Goal: Task Accomplishment & Management: Use online tool/utility

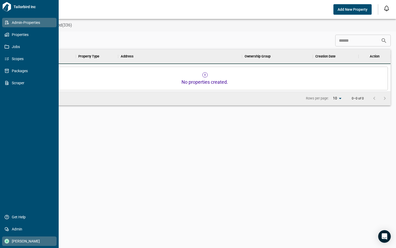
scroll to position [147, 370]
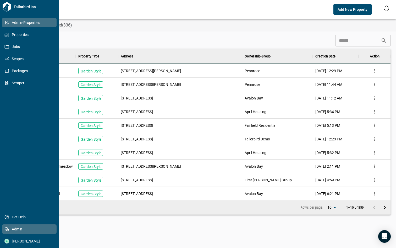
click at [15, 229] on span "Admin" at bounding box center [30, 228] width 42 height 5
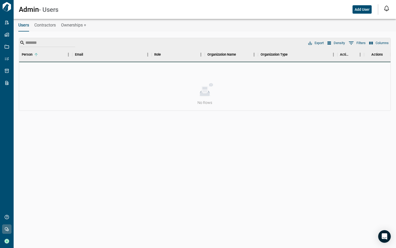
click at [66, 26] on span "Ownerships +" at bounding box center [73, 25] width 25 height 5
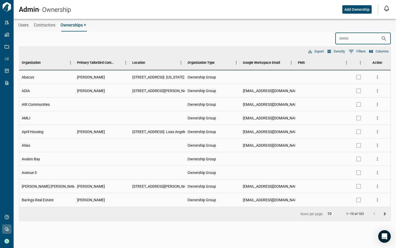
click at [338, 40] on input at bounding box center [359, 38] width 46 height 10
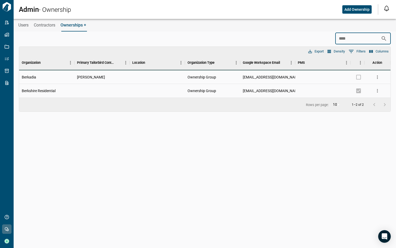
type input "****"
click at [378, 90] on icon "more" at bounding box center [377, 90] width 1 height 3
click at [365, 104] on li "Edit" at bounding box center [357, 102] width 47 height 10
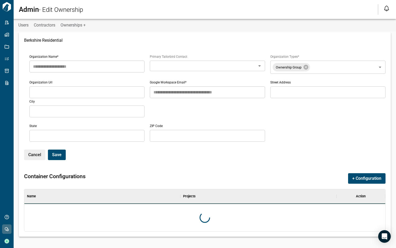
scroll to position [38, 359]
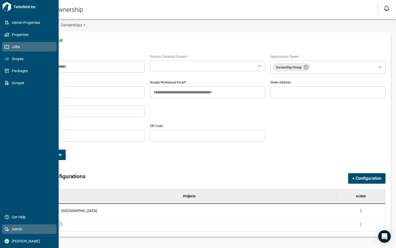
click at [9, 44] on span "Jobs" at bounding box center [30, 46] width 42 height 5
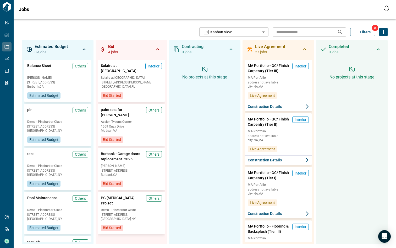
click at [373, 26] on icon at bounding box center [375, 28] width 4 height 4
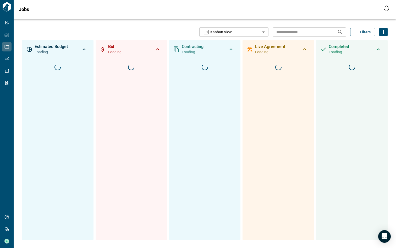
click at [357, 33] on icon "button" at bounding box center [356, 31] width 5 height 5
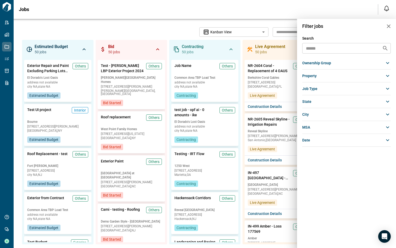
click at [337, 66] on div "ownership group" at bounding box center [347, 62] width 89 height 9
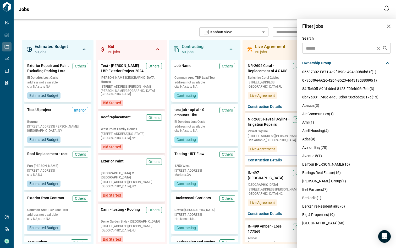
click at [319, 51] on input "text" at bounding box center [339, 48] width 70 height 7
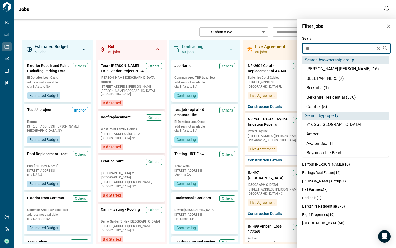
type input "***"
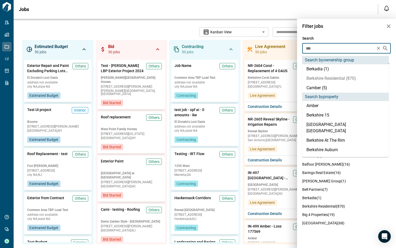
click at [323, 77] on li "Berkshire Residential (870)" at bounding box center [346, 78] width 87 height 9
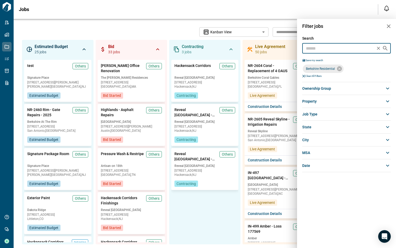
click at [135, 23] on div at bounding box center [198, 124] width 396 height 248
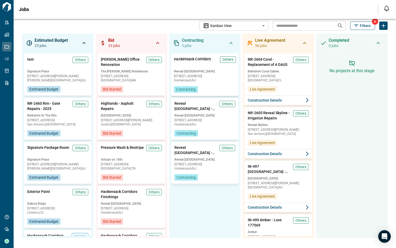
click at [211, 77] on span "[STREET_ADDRESS]" at bounding box center [205, 75] width 62 height 3
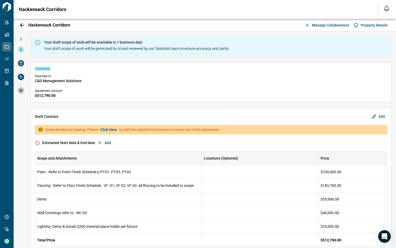
click at [20, 62] on icon at bounding box center [20, 63] width 3 height 3
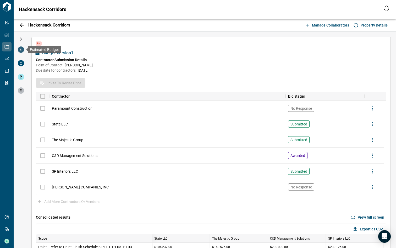
click at [23, 49] on span at bounding box center [21, 49] width 6 height 6
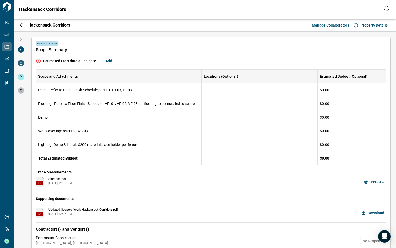
click at [22, 64] on icon at bounding box center [20, 63] width 3 height 3
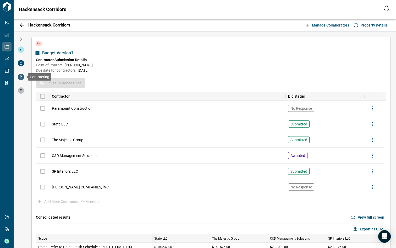
click at [21, 79] on span at bounding box center [21, 77] width 6 height 6
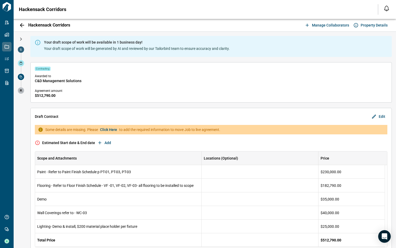
click at [22, 52] on span at bounding box center [21, 49] width 6 height 6
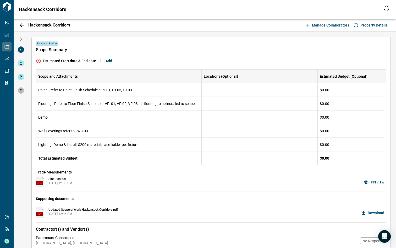
click at [22, 26] on icon "button" at bounding box center [22, 25] width 6 height 6
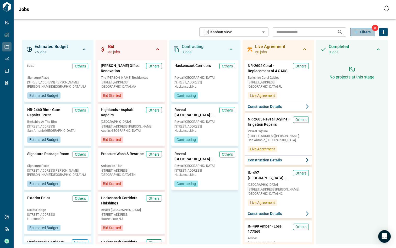
click at [354, 31] on icon "button" at bounding box center [356, 31] width 5 height 5
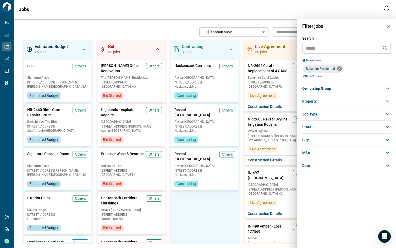
click at [340, 68] on icon at bounding box center [339, 68] width 5 height 5
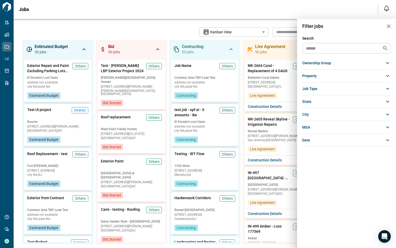
click at [75, 34] on div at bounding box center [198, 124] width 396 height 248
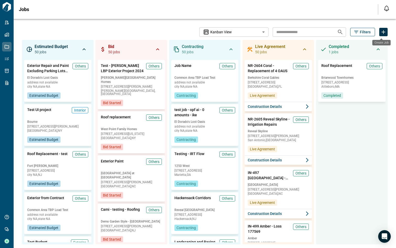
click at [381, 31] on icon "Create Job" at bounding box center [384, 32] width 6 height 6
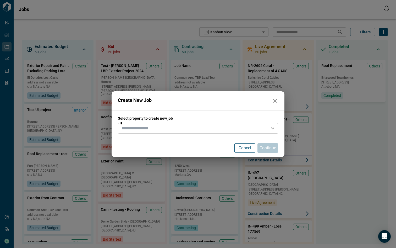
click at [175, 126] on input "text" at bounding box center [194, 128] width 149 height 7
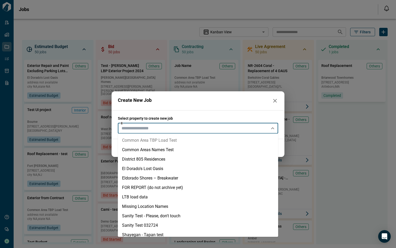
click at [149, 143] on li "Common Area TBP Load Test" at bounding box center [198, 140] width 160 height 9
type input "**********"
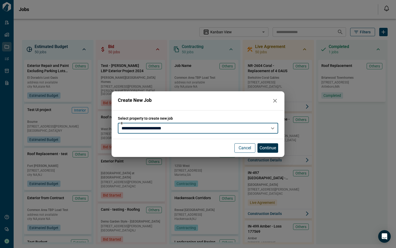
click at [267, 147] on p "Continue" at bounding box center [268, 148] width 17 height 6
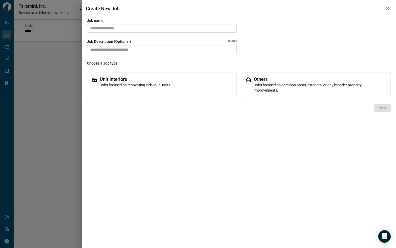
click at [160, 30] on input "text" at bounding box center [162, 28] width 150 height 8
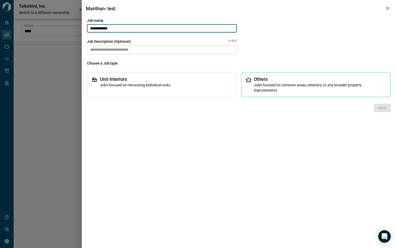
type input "**********"
click at [271, 81] on span "Others" at bounding box center [320, 79] width 133 height 5
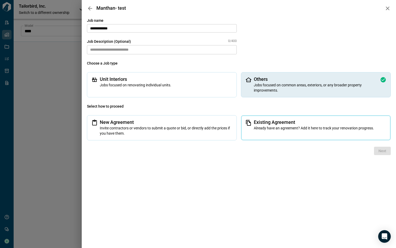
click at [262, 124] on span "Existing Agreement" at bounding box center [320, 122] width 133 height 5
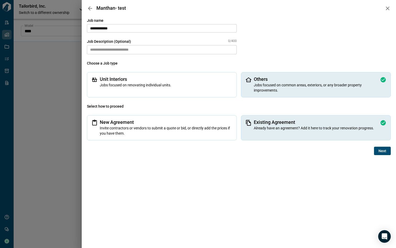
click at [381, 150] on span "Next" at bounding box center [383, 150] width 8 height 5
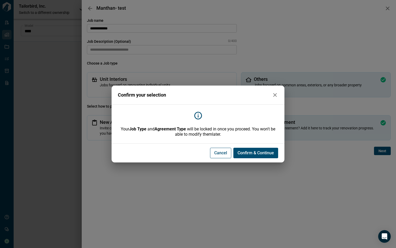
click at [257, 154] on span "Confirm & Continue" at bounding box center [256, 152] width 36 height 5
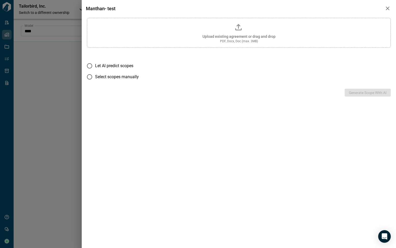
click at [385, 8] on icon "button" at bounding box center [388, 8] width 6 height 6
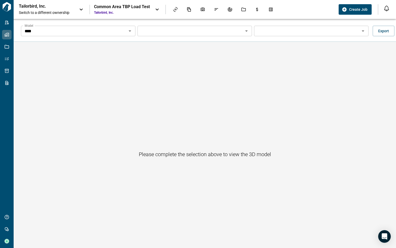
click at [355, 11] on span "Create Job" at bounding box center [358, 9] width 18 height 5
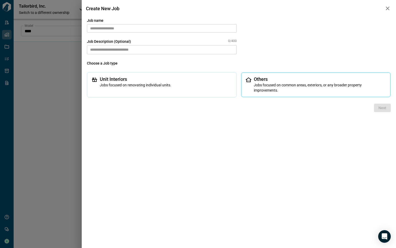
click at [276, 92] on span "Jobs focused on common areas, exteriors, or any broader property improvements." at bounding box center [320, 87] width 133 height 10
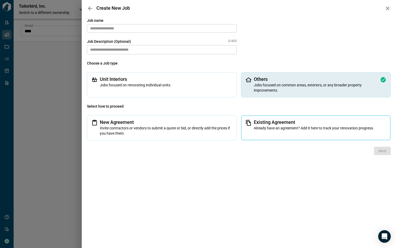
click at [273, 128] on span "Already have an agreement? Add it here to track your renovation progress." at bounding box center [320, 127] width 133 height 5
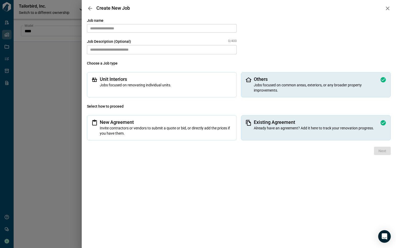
click at [177, 30] on input "text" at bounding box center [162, 28] width 150 height 8
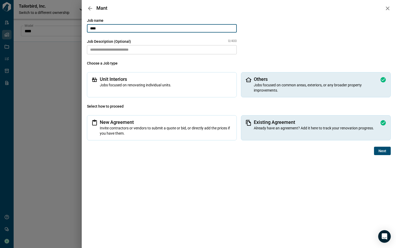
type input "**********"
click at [384, 149] on span "Next" at bounding box center [383, 150] width 8 height 5
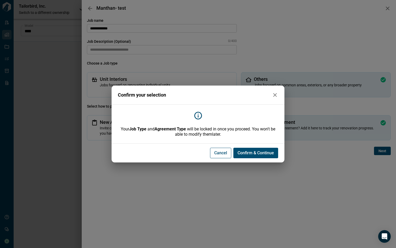
click at [253, 154] on span "Confirm & Continue" at bounding box center [256, 152] width 36 height 5
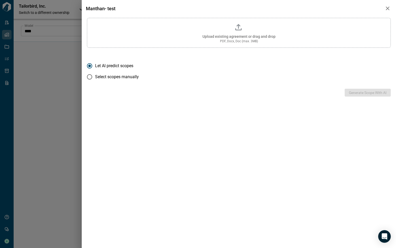
click at [389, 9] on icon "button" at bounding box center [388, 8] width 6 height 6
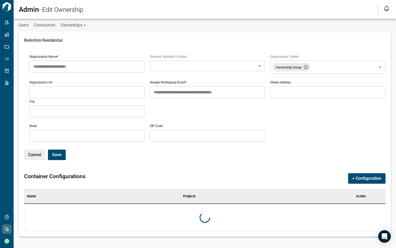
scroll to position [38, 359]
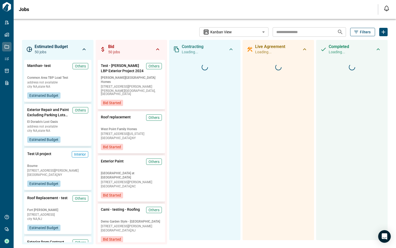
click at [360, 34] on span "Filters" at bounding box center [365, 31] width 11 height 5
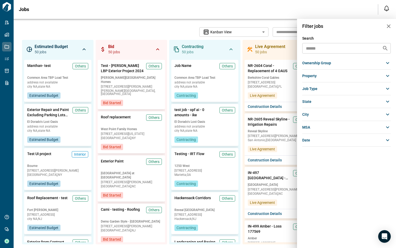
click at [386, 63] on icon at bounding box center [388, 63] width 6 height 6
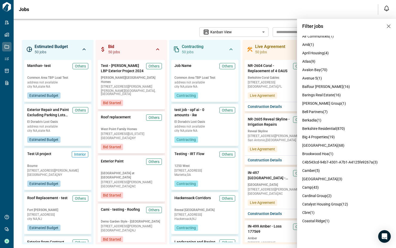
scroll to position [78, 0]
click at [329, 130] on span "berkshire residential (870)" at bounding box center [324, 128] width 43 height 4
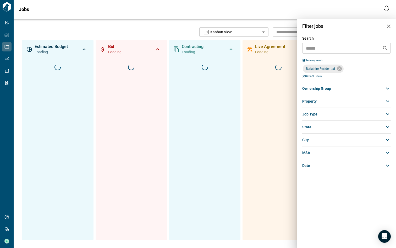
scroll to position [0, 0]
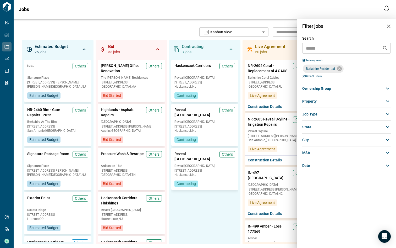
click at [388, 25] on icon "button" at bounding box center [389, 26] width 4 height 4
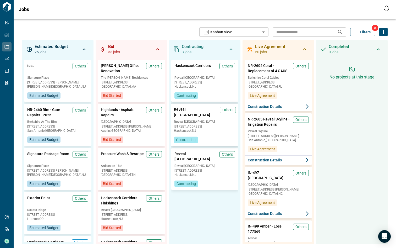
scroll to position [6, 0]
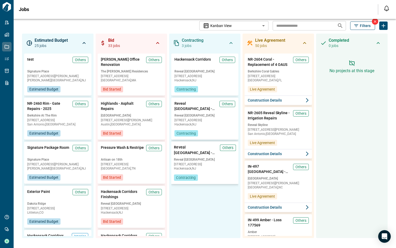
click at [214, 159] on span "Reveal [GEOGRAPHIC_DATA]" at bounding box center [205, 159] width 62 height 4
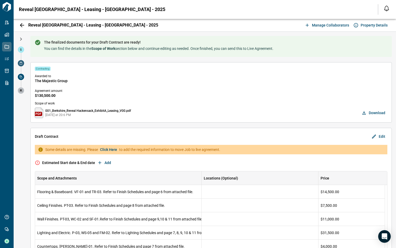
click at [20, 61] on span at bounding box center [21, 63] width 6 height 6
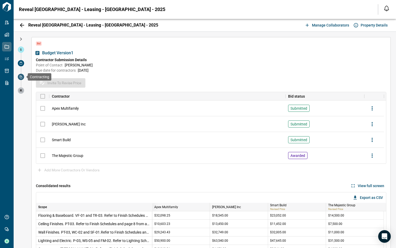
click at [20, 78] on icon at bounding box center [20, 76] width 3 height 3
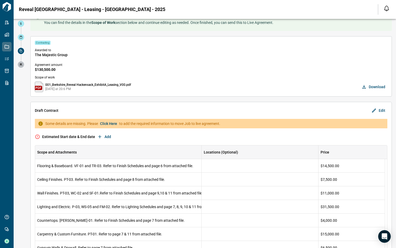
scroll to position [26, 0]
click at [21, 37] on icon at bounding box center [20, 37] width 3 height 3
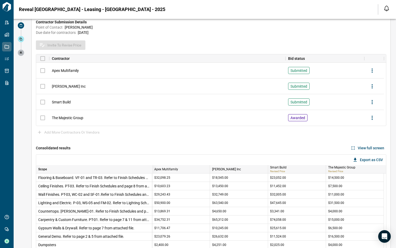
scroll to position [0, 0]
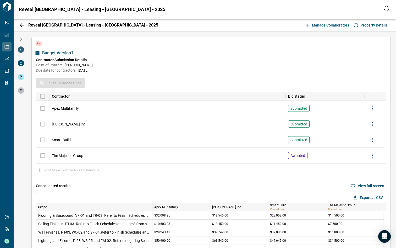
click at [19, 51] on span at bounding box center [21, 49] width 6 height 6
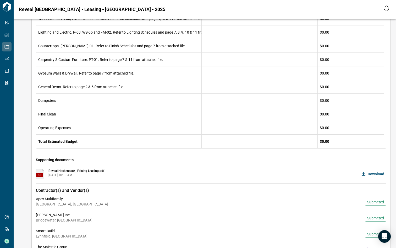
scroll to position [118, 0]
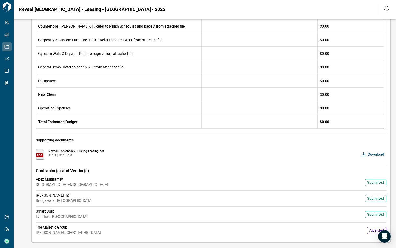
click at [118, 147] on div "Estimated Budget Scope Summary Estimated Start date & End date Add Scope and At…" at bounding box center [211, 81] width 360 height 324
